Goal: Task Accomplishment & Management: Complete application form

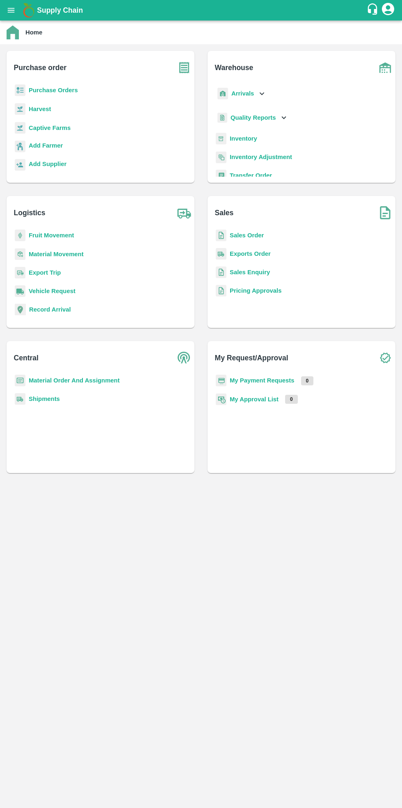
click at [60, 90] on b "Purchase Orders" at bounding box center [53, 90] width 49 height 7
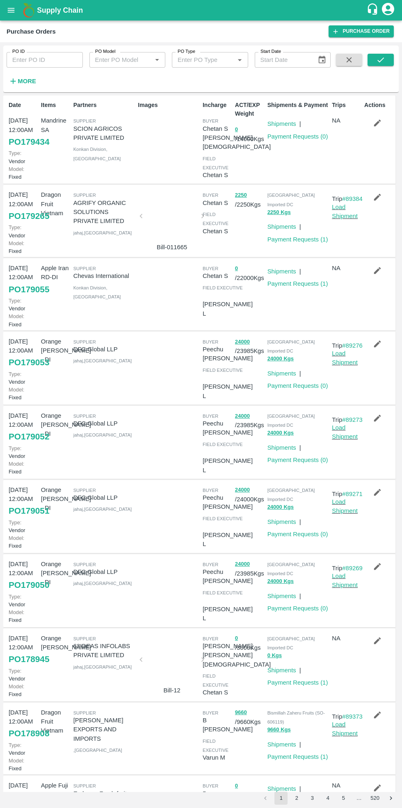
click at [366, 30] on link "Purchase Order" at bounding box center [360, 31] width 65 height 12
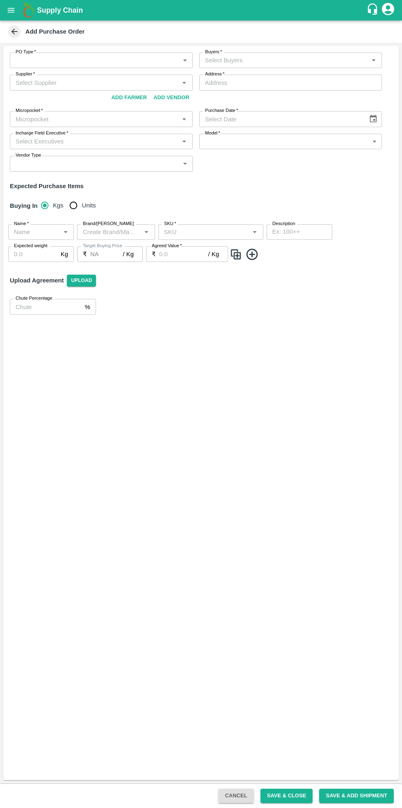
click at [87, 57] on body "Supply Chain Add Purchase Order PO Type   * ​ PO Type Buyers   * Buyers   * Sup…" at bounding box center [201, 404] width 402 height 808
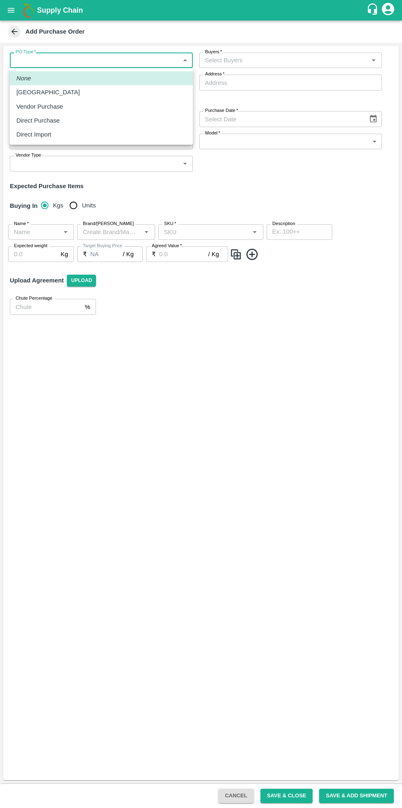
click at [61, 105] on div "Vendor Purchase" at bounding box center [41, 106] width 51 height 9
type input "2"
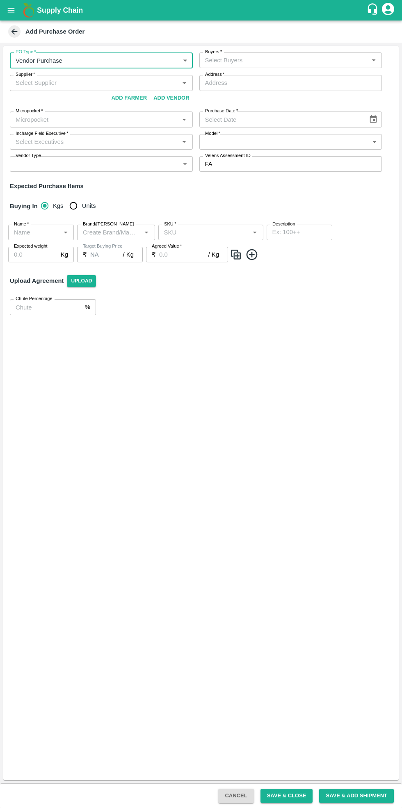
click at [274, 64] on input "Buyers   *" at bounding box center [284, 60] width 164 height 11
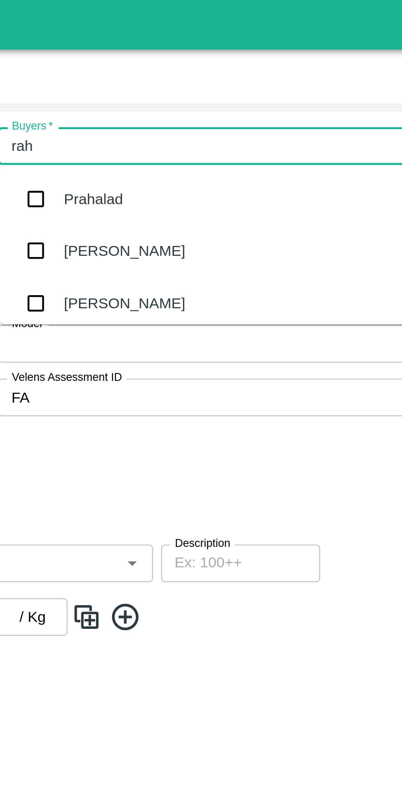
type input "rahu"
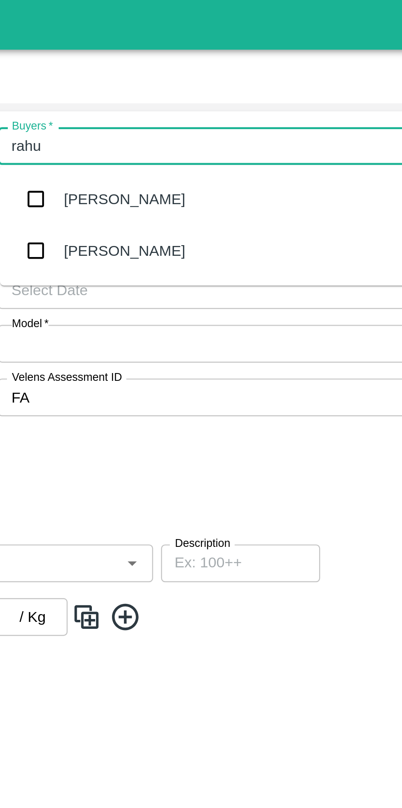
click at [253, 105] on div "[PERSON_NAME]" at bounding box center [251, 103] width 50 height 9
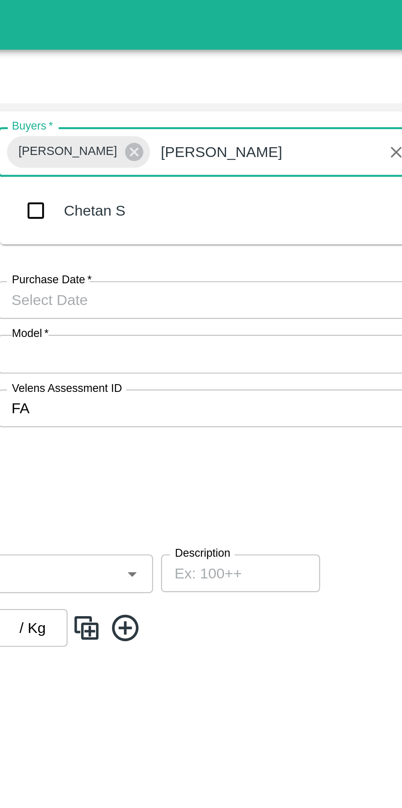
type input "cheta"
click at [243, 89] on div "Chetan S" at bounding box center [238, 86] width 25 height 9
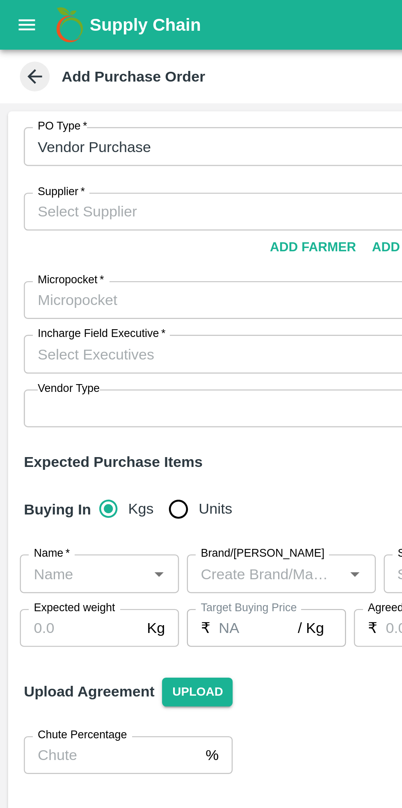
click at [44, 88] on input "Supplier   *" at bounding box center [94, 87] width 164 height 11
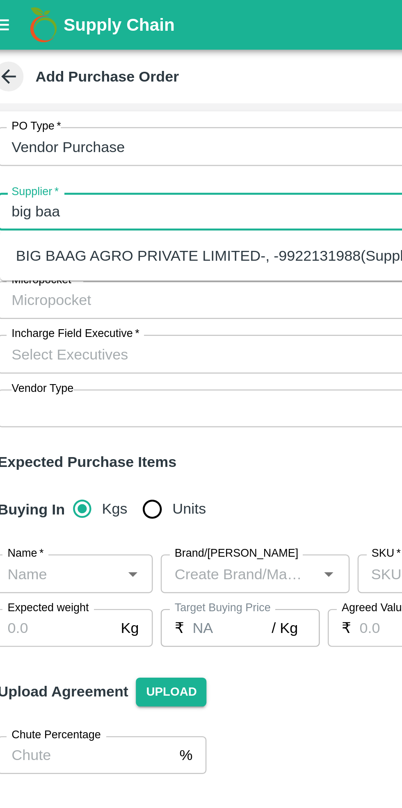
click at [80, 102] on div "BIG BAAG AGRO PRIVATE LIMITED-, -9922131988(Supplier)" at bounding box center [101, 105] width 168 height 9
type input "BIG BAAG AGRO PRIVATE LIMITED-, -9922131988(Supplier)"
type input ", , ,"
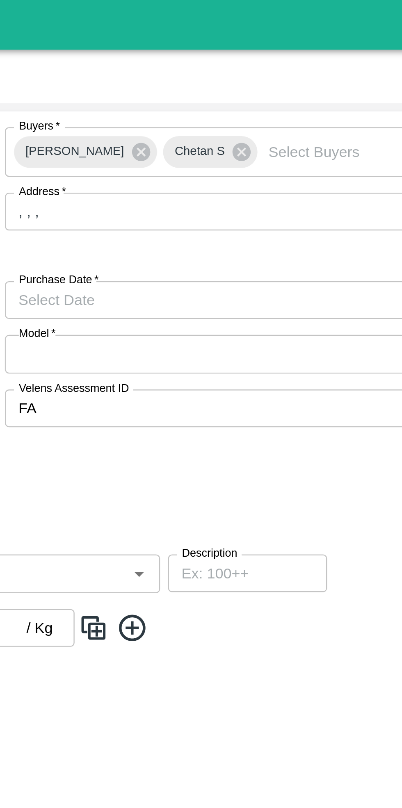
type input "BIG BAAG AGRO PRIVATE LIMITED-, -9922131988(Supplier)"
click at [253, 89] on input ", , ," at bounding box center [290, 88] width 183 height 16
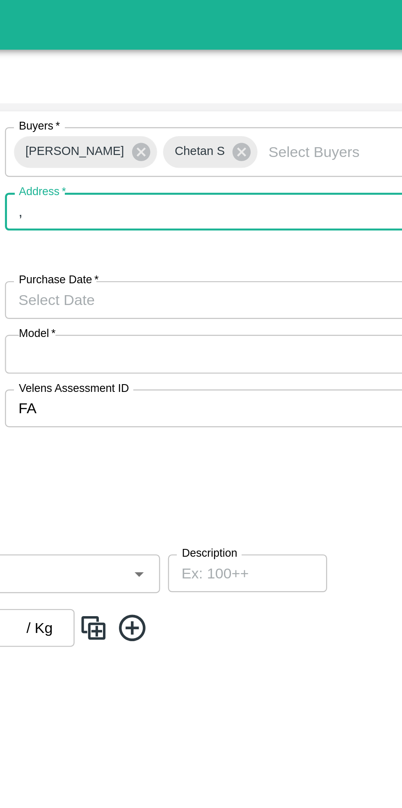
type input ","
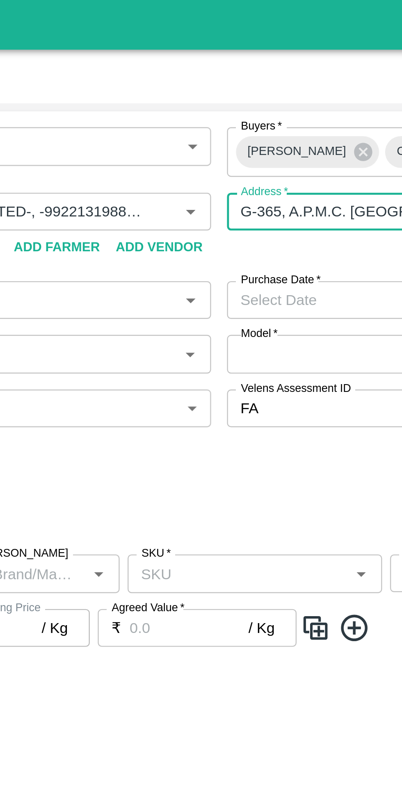
click at [221, 90] on input "G-365, A.P.M.C. FRUIT MARKET, SECTOR 19, TURBHE, VASHI, NAVI MUMBAI., Fruit Mar…" at bounding box center [290, 88] width 183 height 16
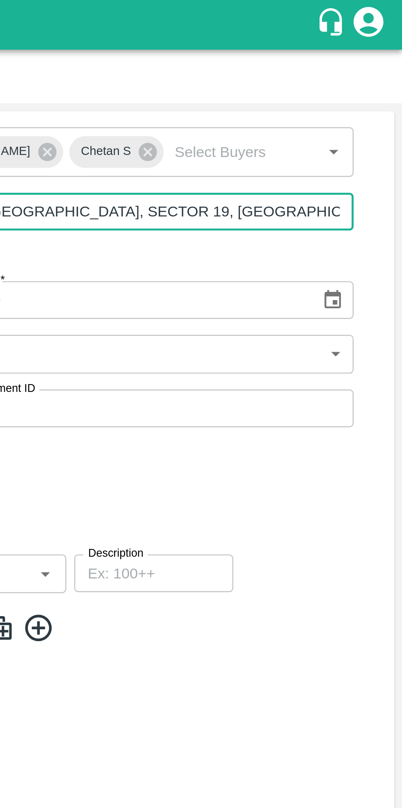
click at [321, 89] on input "A.P.M.C. FRUIT MARKET, SECTOR 19, TURBHE, VASHI, NAVI MUMBAI., Fruit Market, Na…" at bounding box center [290, 88] width 183 height 16
click at [372, 89] on input "VASHI, NAVI MUMBAI., Fruit Market, Navi Mumbai Municipal Corporation (Thane , T…" at bounding box center [290, 88] width 183 height 16
click at [311, 90] on input "VASHI, NAVI MUMBAI., ion (Thane , Thane, , Maharashtra" at bounding box center [290, 88] width 183 height 16
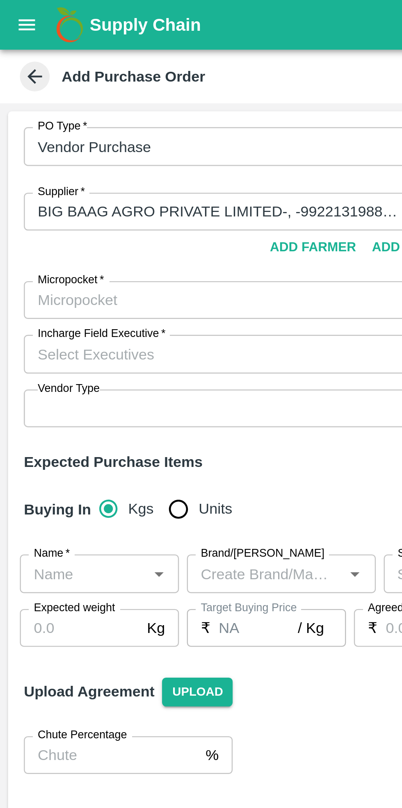
type input "VASHI, NAVI MUMBAI Maharashtra"
click at [61, 105] on div "Supplier   * Supplier   * Add Vendor Add Farmer" at bounding box center [101, 95] width 183 height 30
click at [47, 123] on input "Micropocket   *" at bounding box center [94, 123] width 164 height 11
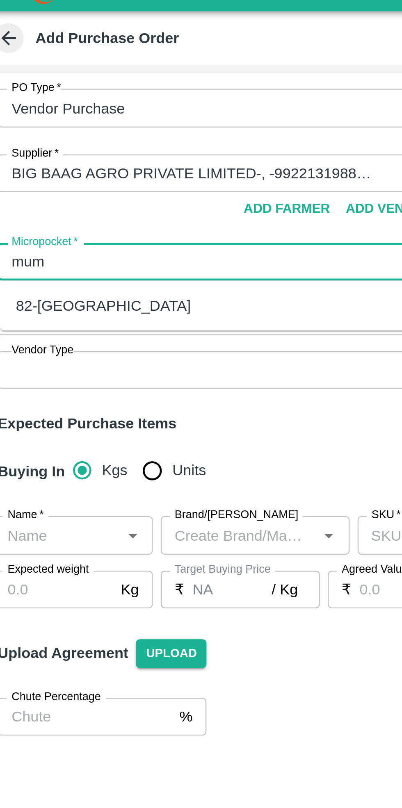
click at [32, 141] on div "82-Mumbai" at bounding box center [53, 141] width 72 height 9
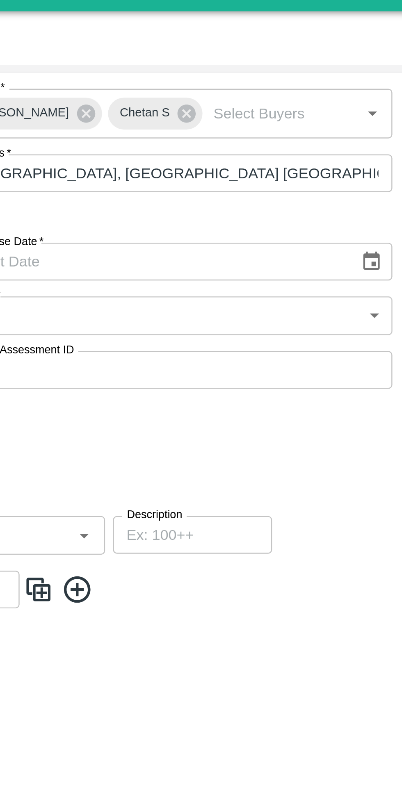
type input "82-Mumbai"
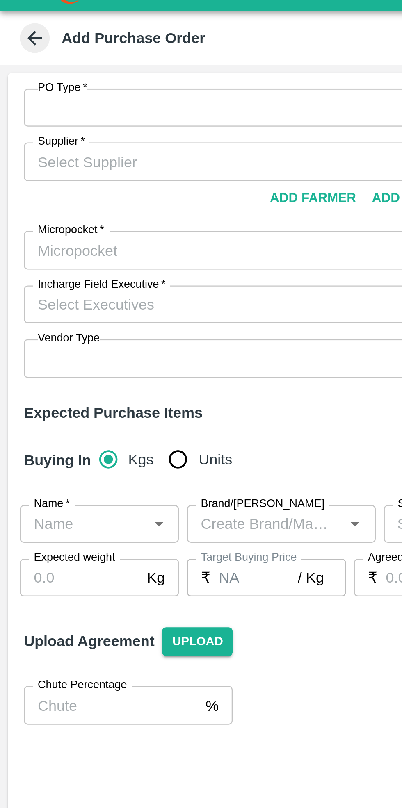
click at [50, 55] on body "Supply Chain Add Purchase Order PO Type   * ​ PO Type Buyers   * Buyers   * Sup…" at bounding box center [201, 404] width 402 height 808
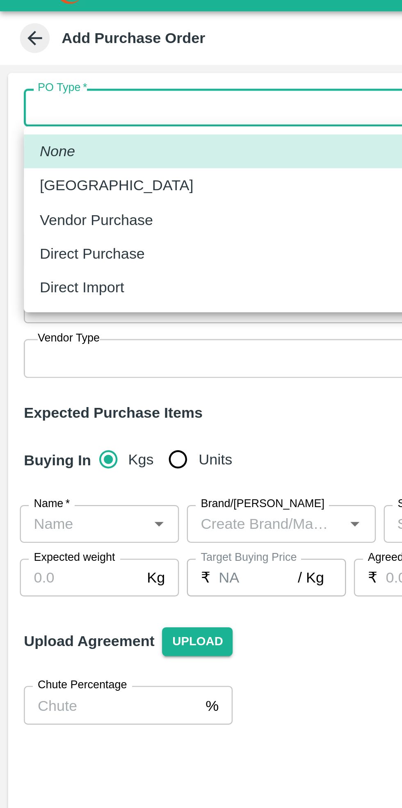
click at [48, 107] on p "Vendor Purchase" at bounding box center [39, 106] width 47 height 9
type input "2"
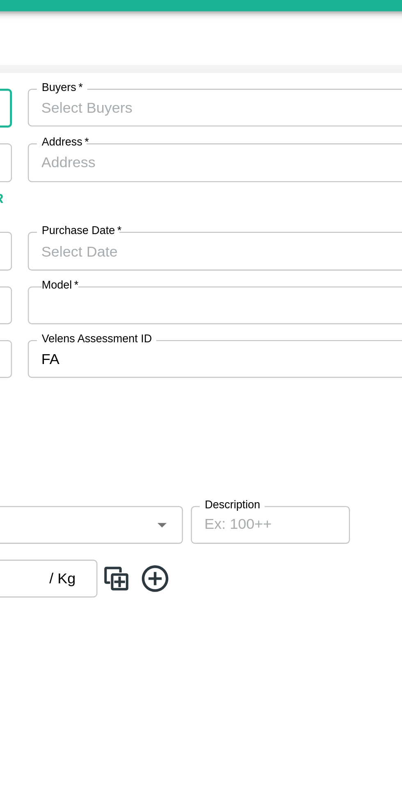
click at [274, 61] on input "Buyers   *" at bounding box center [284, 60] width 164 height 11
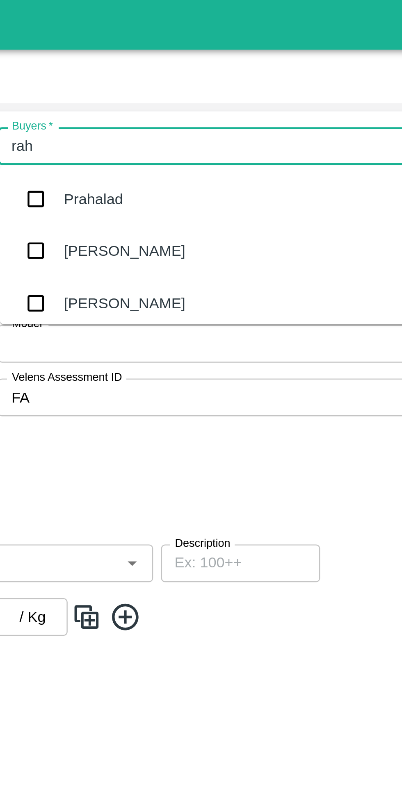
type input "rahu"
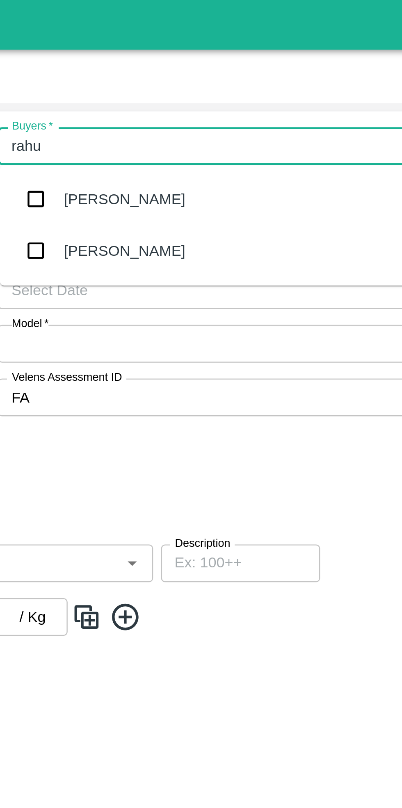
click at [258, 102] on div "[PERSON_NAME]" at bounding box center [251, 103] width 50 height 9
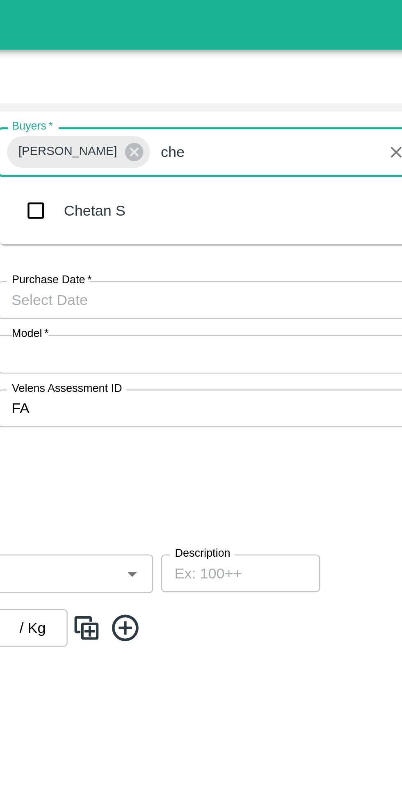
type input "chet"
click at [245, 89] on div "Chetan S" at bounding box center [238, 86] width 25 height 9
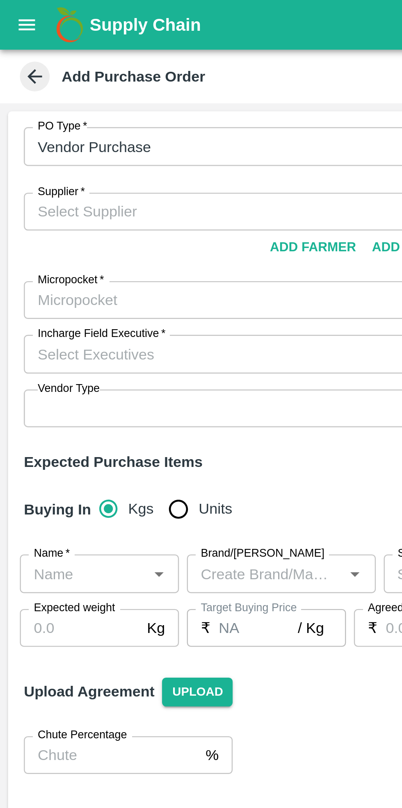
click at [50, 86] on input "Supplier   *" at bounding box center [94, 87] width 164 height 11
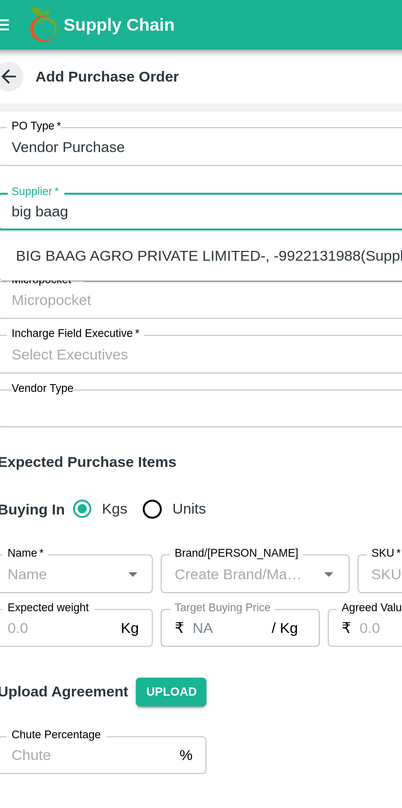
click at [71, 105] on div "BIG BAAG AGRO PRIVATE LIMITED-, -9922131988(Supplier)" at bounding box center [101, 105] width 168 height 9
type input "BIG BAAG AGRO PRIVATE LIMITED-, -9922131988(Supplier)"
type input ", , ,"
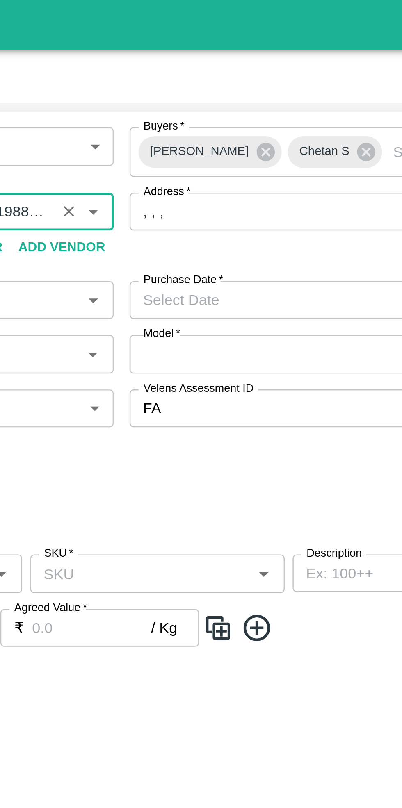
type input "BIG BAAG AGRO PRIVATE LIMITED-, -9922131988(Supplier)"
click at [248, 88] on input ", , ," at bounding box center [290, 88] width 183 height 16
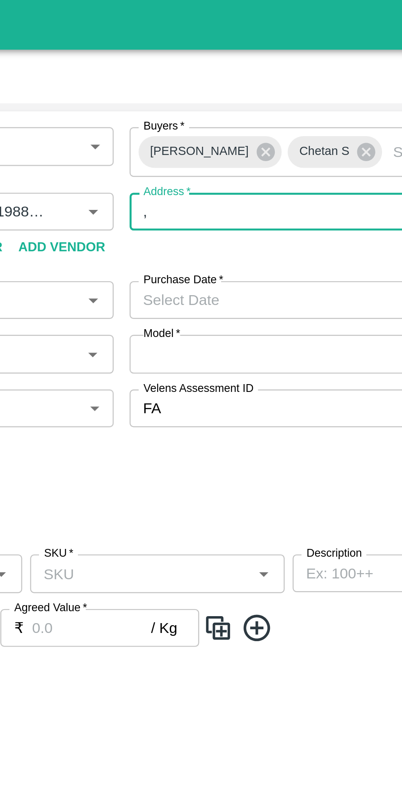
type input ","
type input "Navi Mumbai vashi Maharashtra"
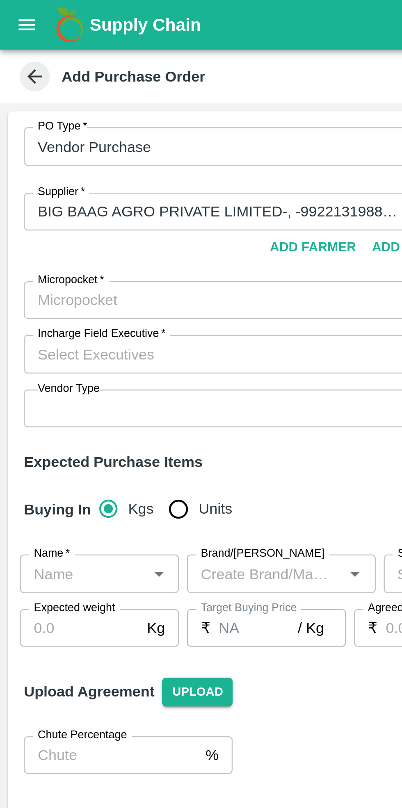
click at [58, 121] on input "Micropocket   *" at bounding box center [94, 123] width 164 height 11
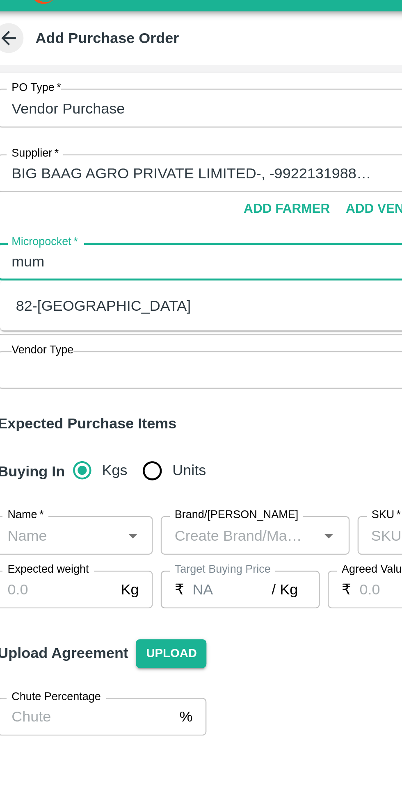
click at [32, 143] on div "82-Mumbai" at bounding box center [53, 141] width 72 height 9
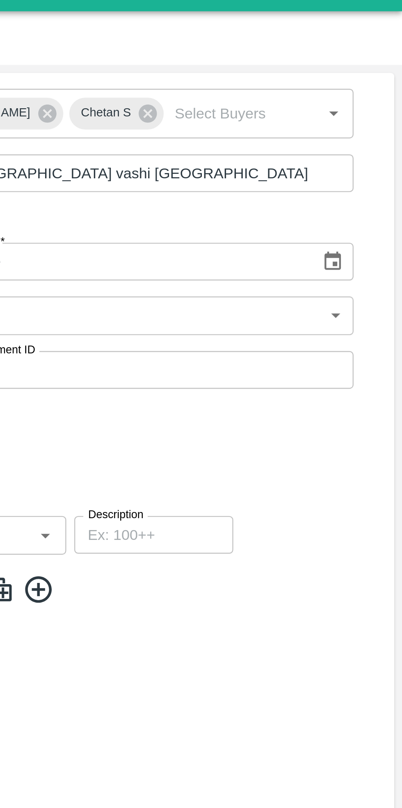
type input "82-Mumbai"
click at [374, 124] on icon "Choose date" at bounding box center [373, 124] width 7 height 8
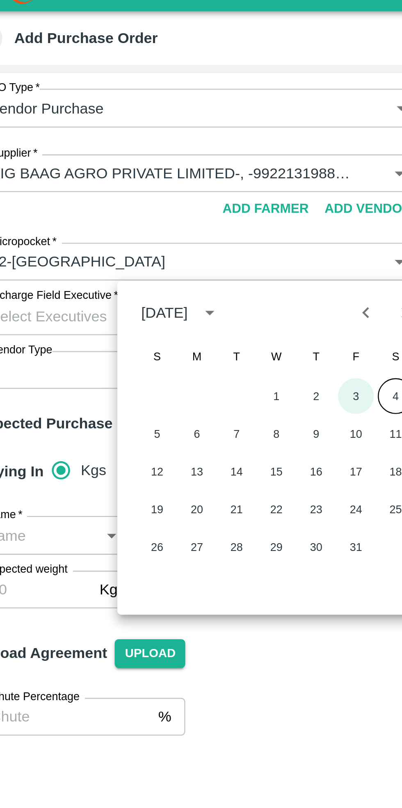
click at [163, 179] on button "3" at bounding box center [166, 179] width 15 height 15
type input "03/10/2025"
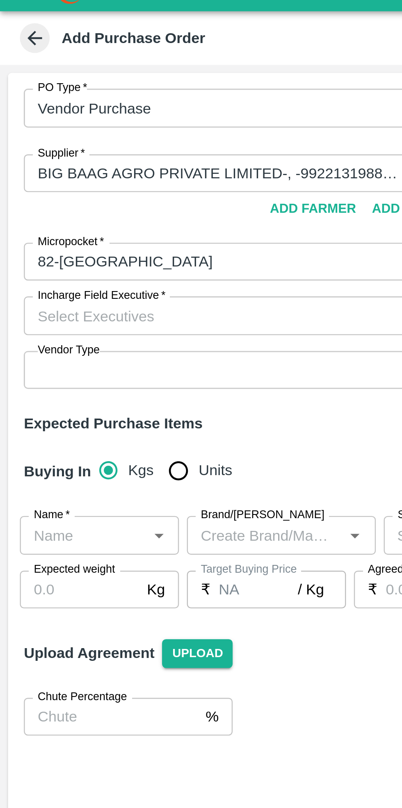
click at [42, 145] on input "Incharge Field Executive   *" at bounding box center [94, 146] width 164 height 11
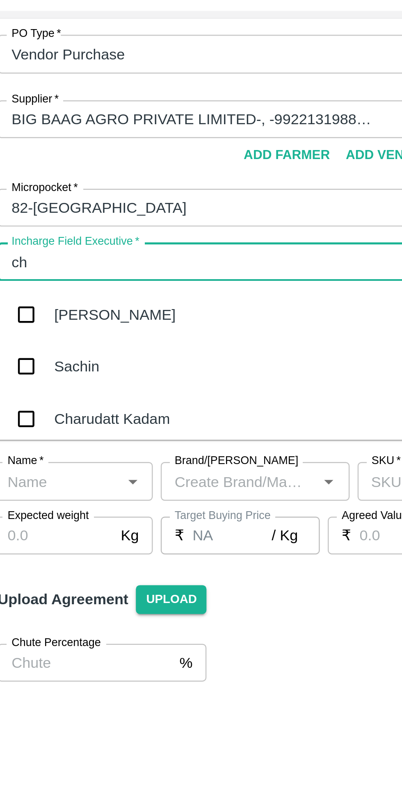
type input "che"
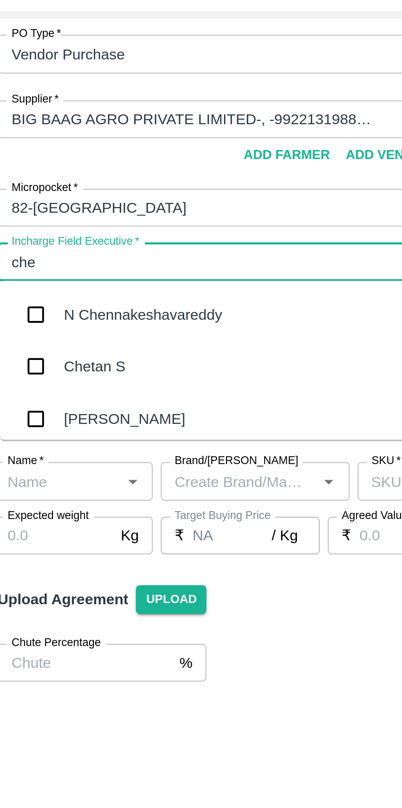
click at [49, 191] on div "Chetan S" at bounding box center [49, 189] width 25 height 9
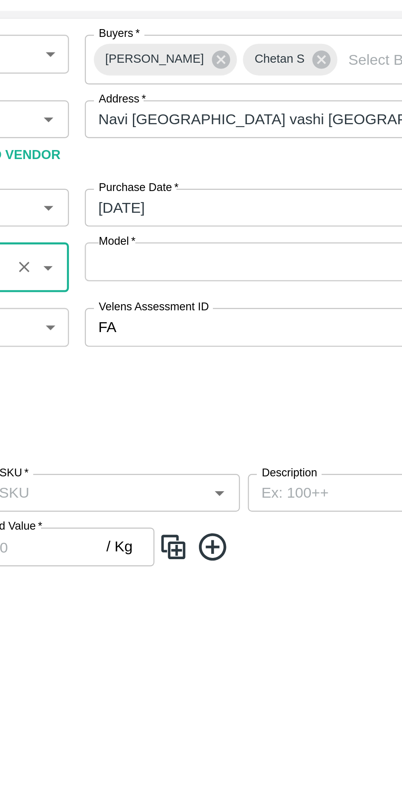
click at [272, 145] on body "Supply Chain Add Purchase Order PO Type   * Vendor Purchase 2 PO Type Buyers   …" at bounding box center [201, 404] width 402 height 808
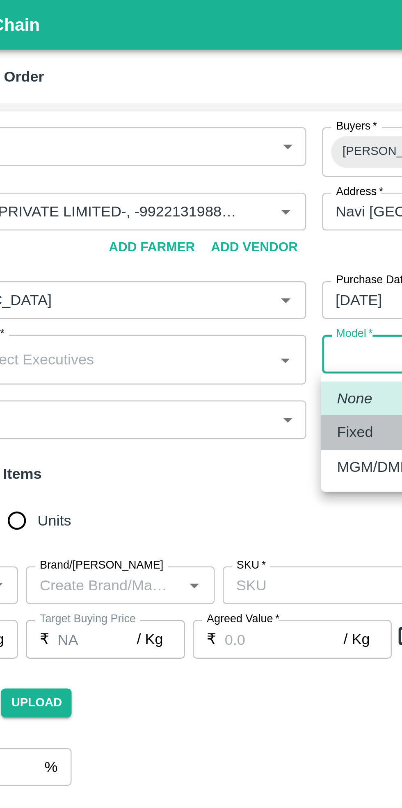
click at [212, 179] on p "Fixed" at bounding box center [212, 178] width 15 height 9
type input "Fixed"
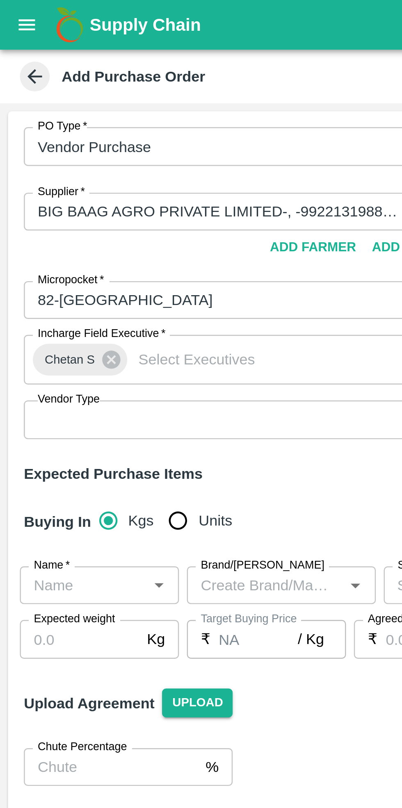
click at [65, 214] on input "Units" at bounding box center [73, 215] width 16 height 16
radio input "true"
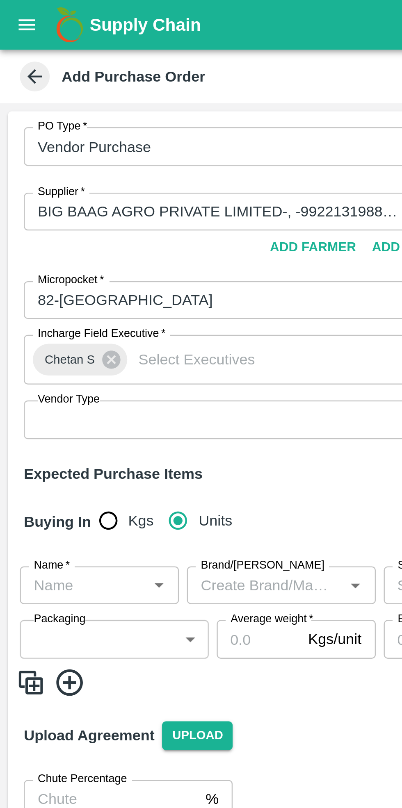
click at [31, 243] on input "Name   *" at bounding box center [34, 241] width 47 height 11
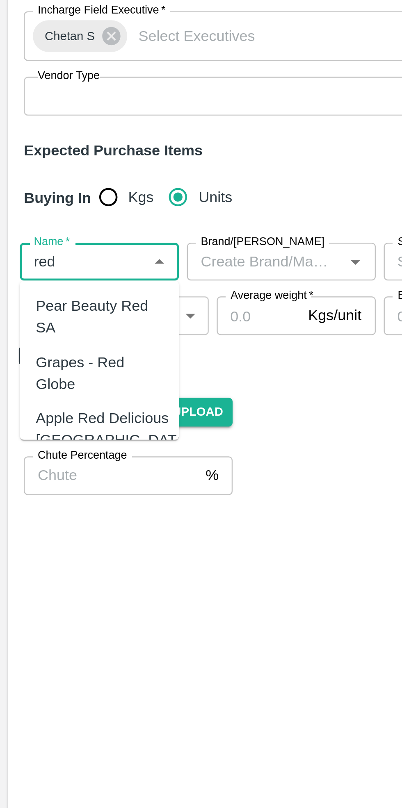
click at [41, 278] on div "Grapes - Red Globe" at bounding box center [41, 287] width 52 height 18
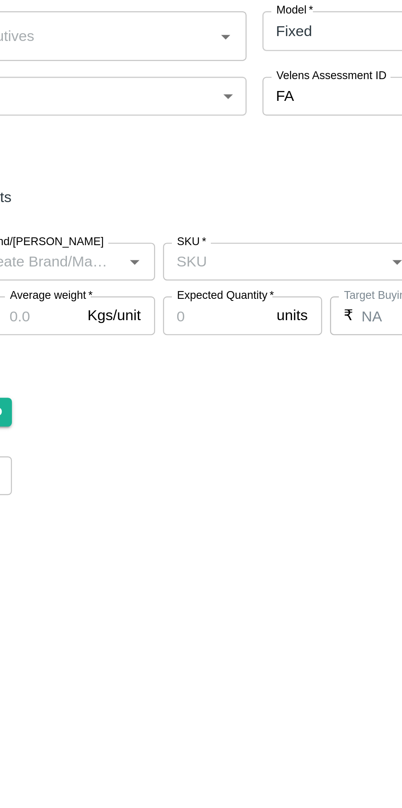
type input "Grapes - Red Globe"
click at [209, 241] on input "SKU   *" at bounding box center [204, 241] width 86 height 11
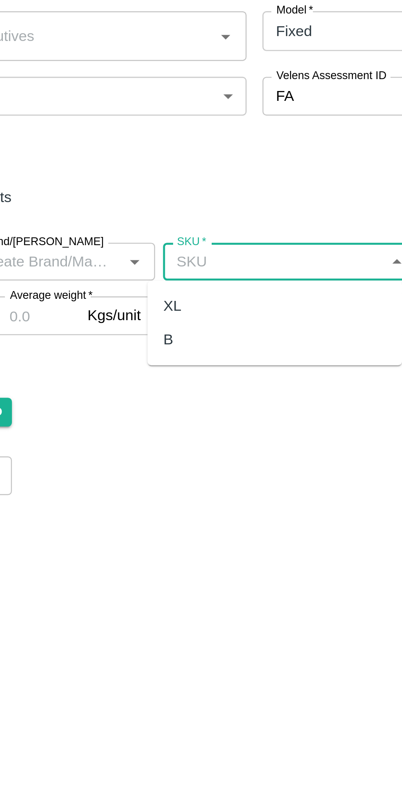
click at [165, 260] on div "XL" at bounding box center [204, 259] width 105 height 14
type input "XL"
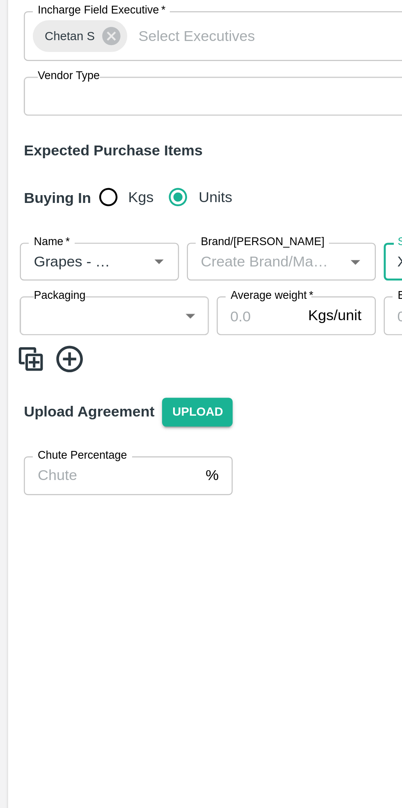
click at [52, 263] on body "Supply Chain Add Purchase Order PO Type   * Vendor Purchase 2 PO Type Buyers   …" at bounding box center [201, 404] width 402 height 808
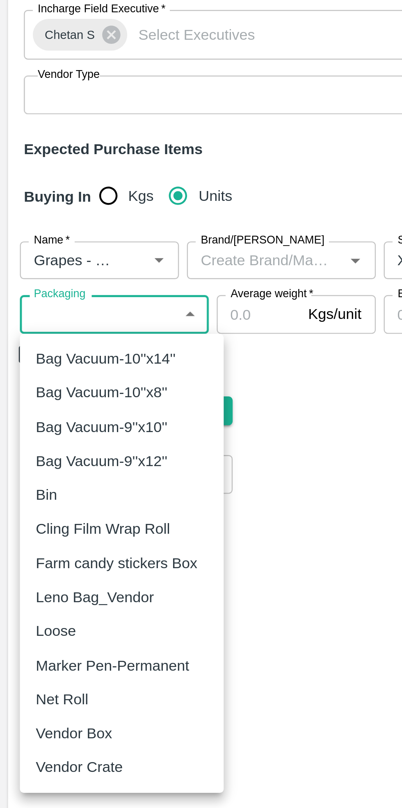
click at [43, 437] on p "Vendor Box" at bounding box center [31, 436] width 32 height 9
type input "276"
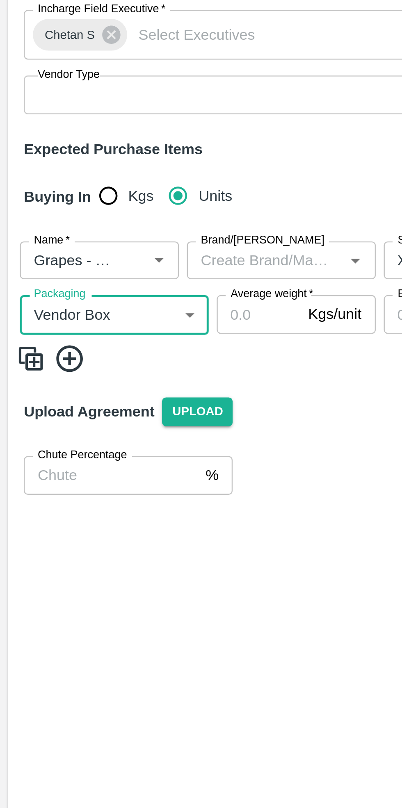
click at [106, 262] on input "Average weight   *" at bounding box center [106, 264] width 34 height 16
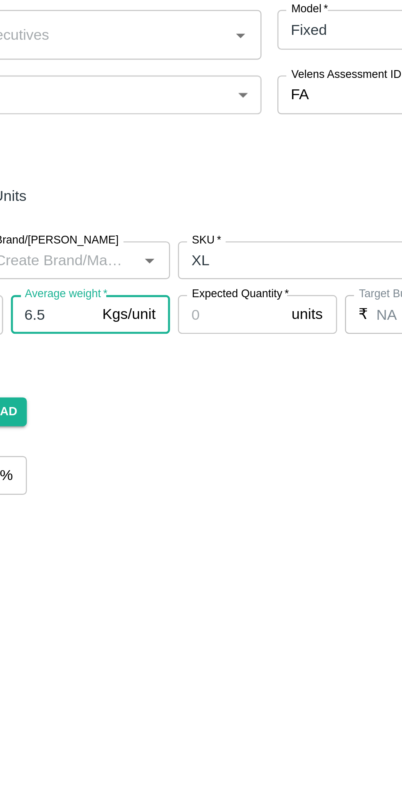
type input "6.5"
click at [184, 263] on input "Expected Quantity   *" at bounding box center [180, 264] width 44 height 16
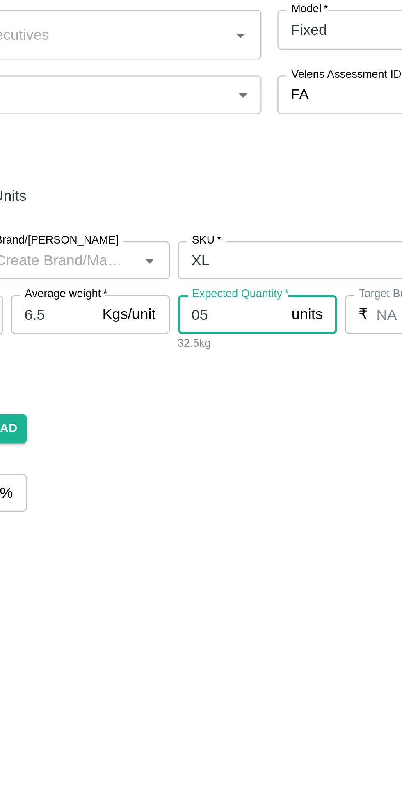
type input "0"
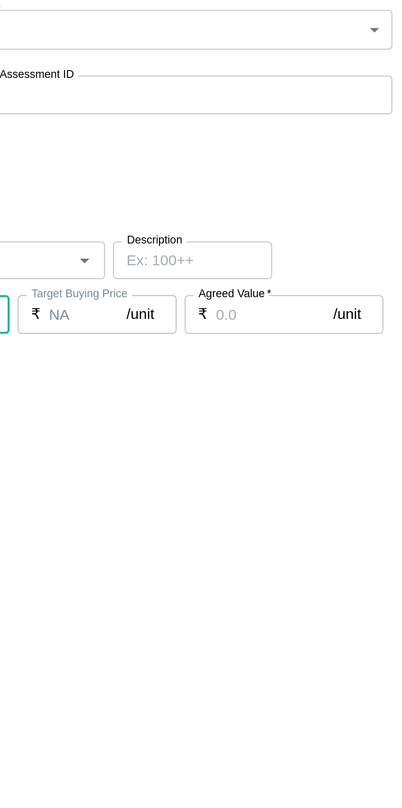
type input "3050"
click at [322, 263] on input "Agreed Value   *" at bounding box center [333, 264] width 48 height 16
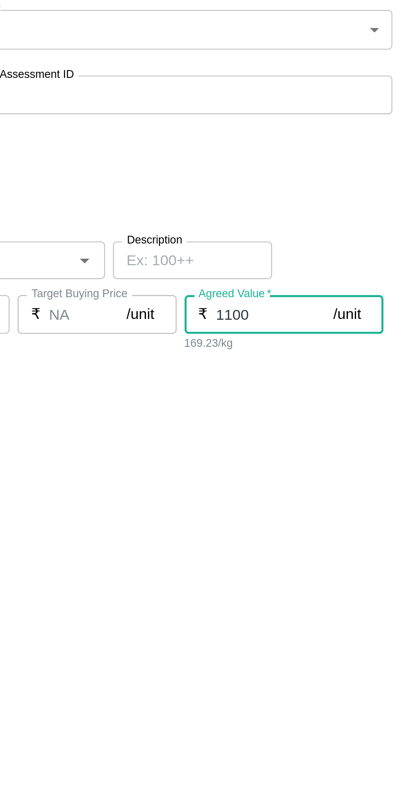
type input "1100"
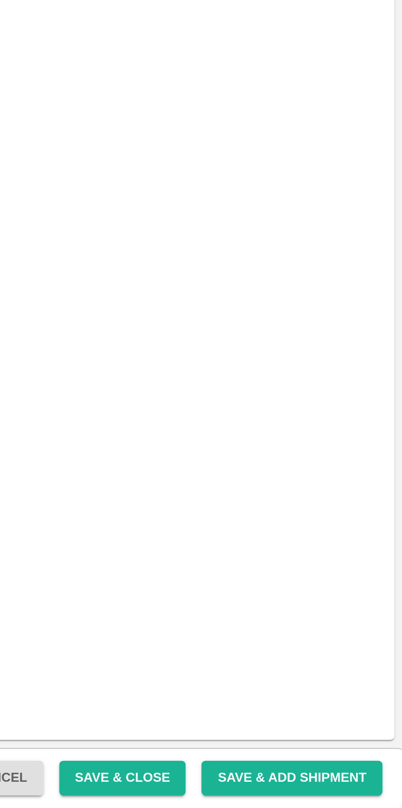
click at [300, 745] on button "Save & Close" at bounding box center [286, 796] width 52 height 14
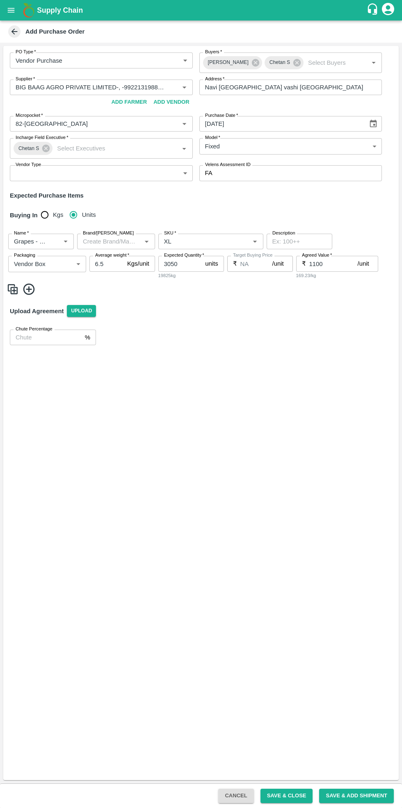
click at [298, 745] on button "Save & Close" at bounding box center [286, 796] width 52 height 14
click at [300, 745] on button "Save & Close" at bounding box center [286, 796] width 52 height 14
click at [305, 745] on button "Save & Close" at bounding box center [286, 796] width 52 height 14
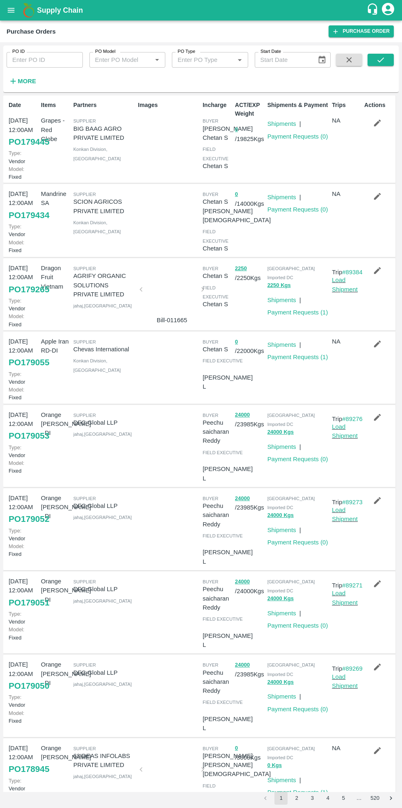
click at [305, 309] on link "Payment Requests ( 1 )" at bounding box center [297, 312] width 61 height 7
click at [314, 136] on link "Payment Requests ( 0 )" at bounding box center [297, 136] width 61 height 7
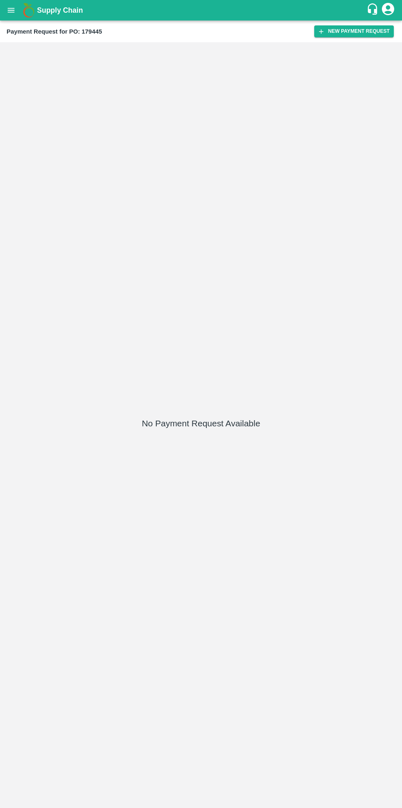
click at [360, 33] on button "New Payment Request" at bounding box center [354, 31] width 80 height 12
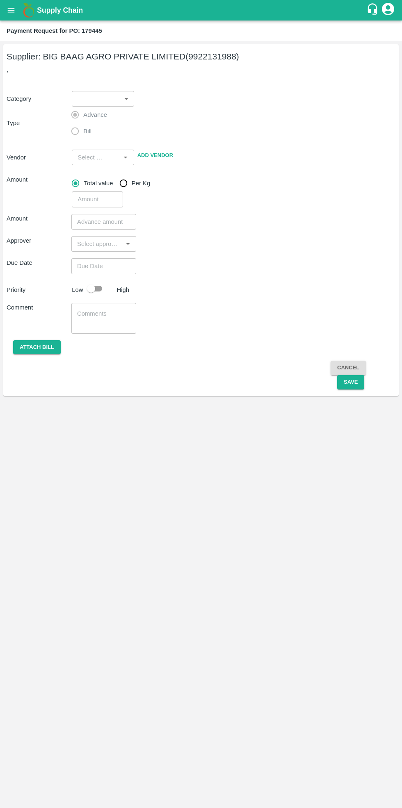
click at [33, 347] on button "Attach bill" at bounding box center [37, 347] width 48 height 14
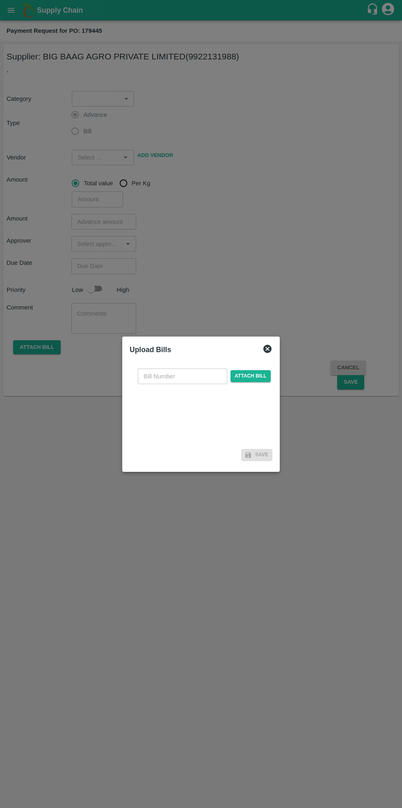
click at [239, 375] on span "Attach bill" at bounding box center [250, 376] width 40 height 12
click at [0, 0] on input "Attach bill" at bounding box center [0, 0] width 0 height 0
